Goal: Task Accomplishment & Management: Use online tool/utility

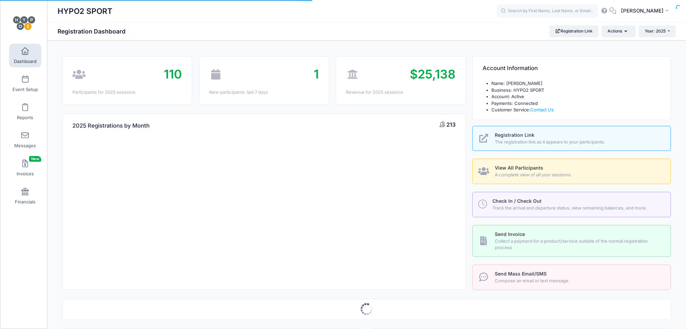
select select
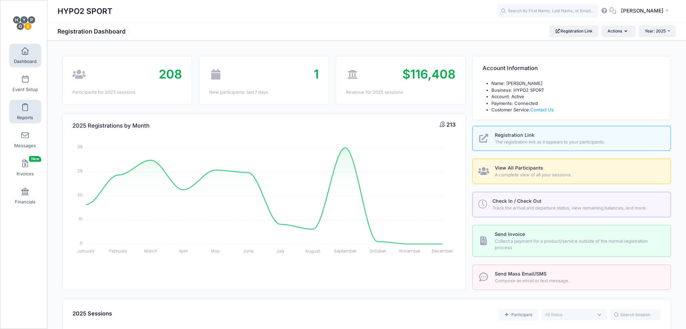
click at [25, 110] on span at bounding box center [25, 107] width 0 height 7
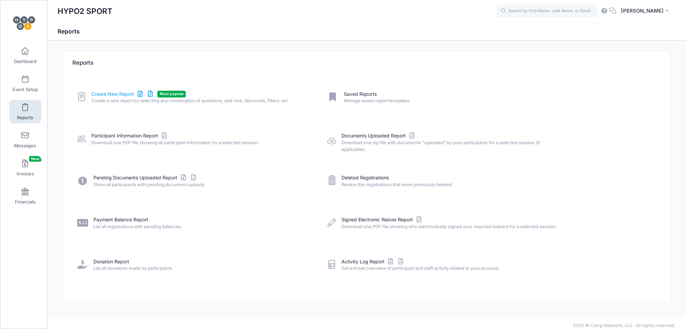
click at [112, 95] on link "Create New Report" at bounding box center [122, 94] width 63 height 7
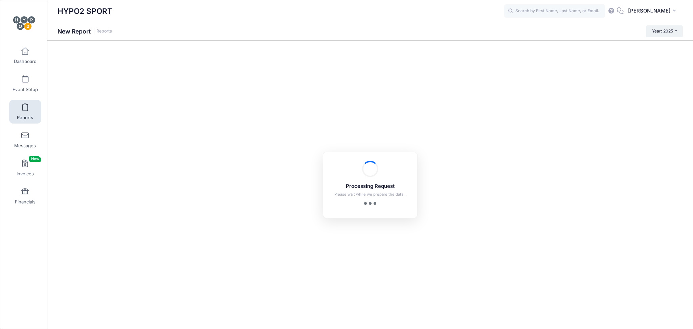
checkbox input "true"
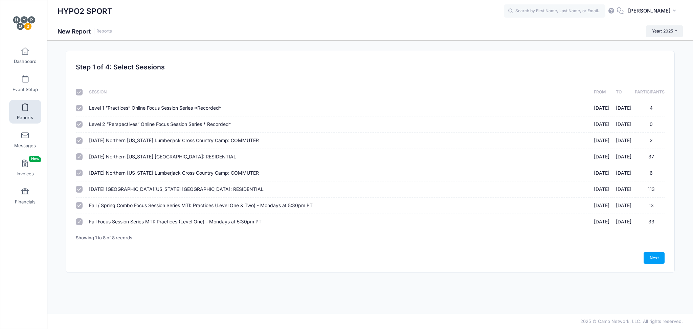
click at [79, 89] on input "checkbox" at bounding box center [79, 92] width 7 height 7
checkbox input "false"
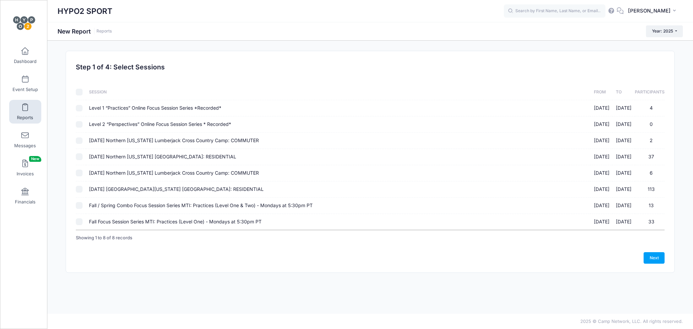
checkbox input "false"
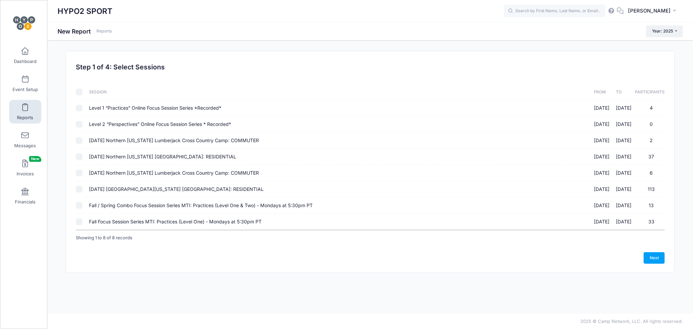
click at [80, 203] on input "Fall / Spring Combo Focus Session Series MTI: Practices (Level One & Two) - Mon…" at bounding box center [79, 205] width 7 height 7
checkbox input "true"
drag, startPoint x: 78, startPoint y: 221, endPoint x: 90, endPoint y: 256, distance: 36.4
click at [90, 256] on div "Next" at bounding box center [370, 258] width 589 height 12
click at [76, 221] on input "Fall Focus Session Series MTI: Practices (Level One) - Mondays at 5:30pm PT 09/…" at bounding box center [79, 221] width 7 height 7
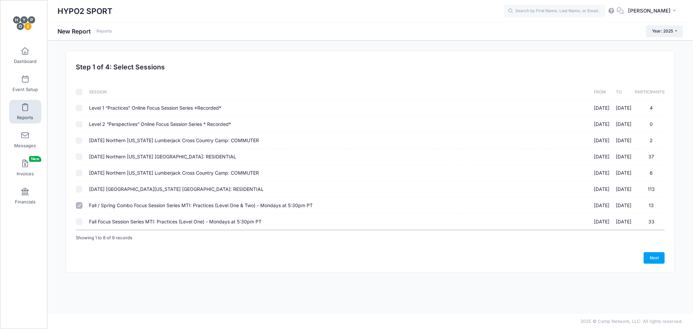
checkbox input "true"
click at [653, 255] on link "Next" at bounding box center [654, 258] width 21 height 12
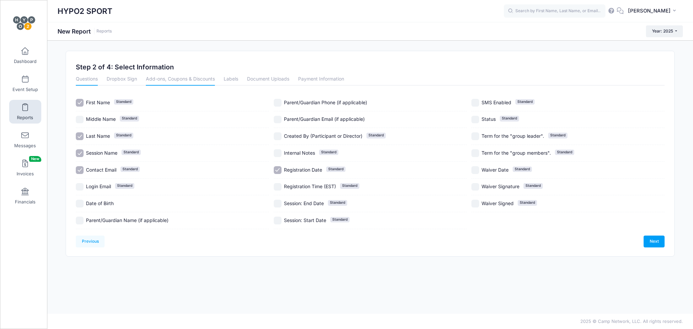
click at [174, 76] on link "Add-ons, Coupons & Discounts" at bounding box center [180, 79] width 69 height 12
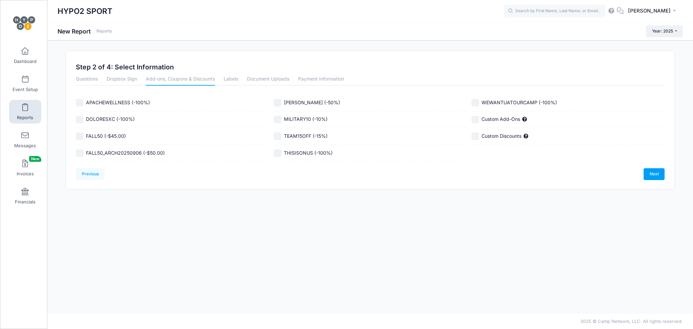
click at [81, 135] on input "FALL50 (-$45.00)" at bounding box center [80, 136] width 8 height 8
checkbox input "true"
click at [656, 174] on link "Next" at bounding box center [654, 174] width 21 height 12
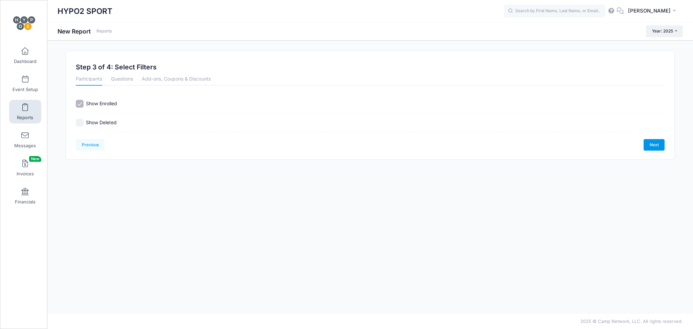
click at [657, 145] on link "Next" at bounding box center [654, 145] width 21 height 12
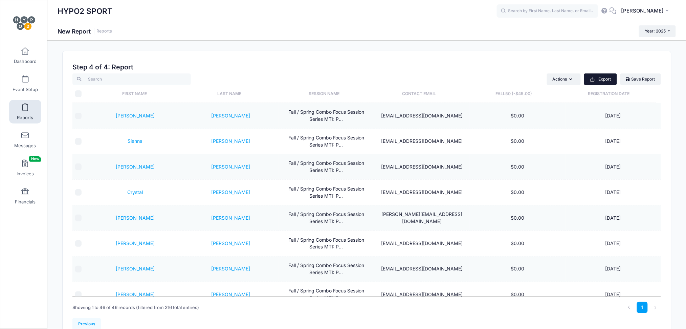
click at [598, 78] on button "Export" at bounding box center [600, 79] width 33 height 12
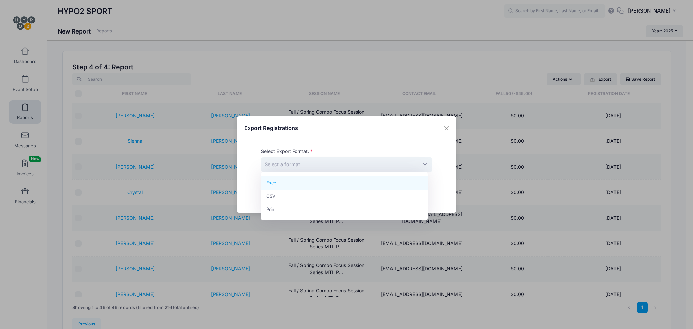
click at [420, 164] on span "Select a format" at bounding box center [347, 164] width 172 height 15
select select "excel"
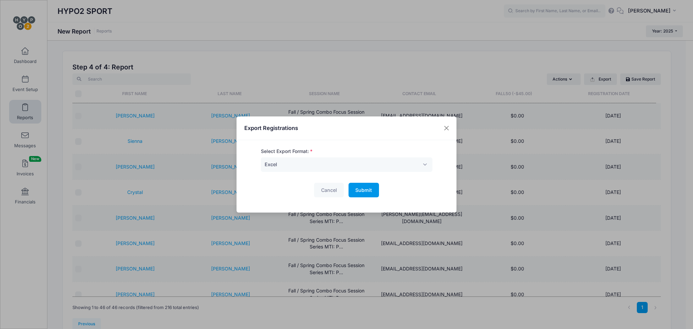
click at [359, 187] on span "Submit" at bounding box center [363, 190] width 17 height 6
